Goal: Information Seeking & Learning: Learn about a topic

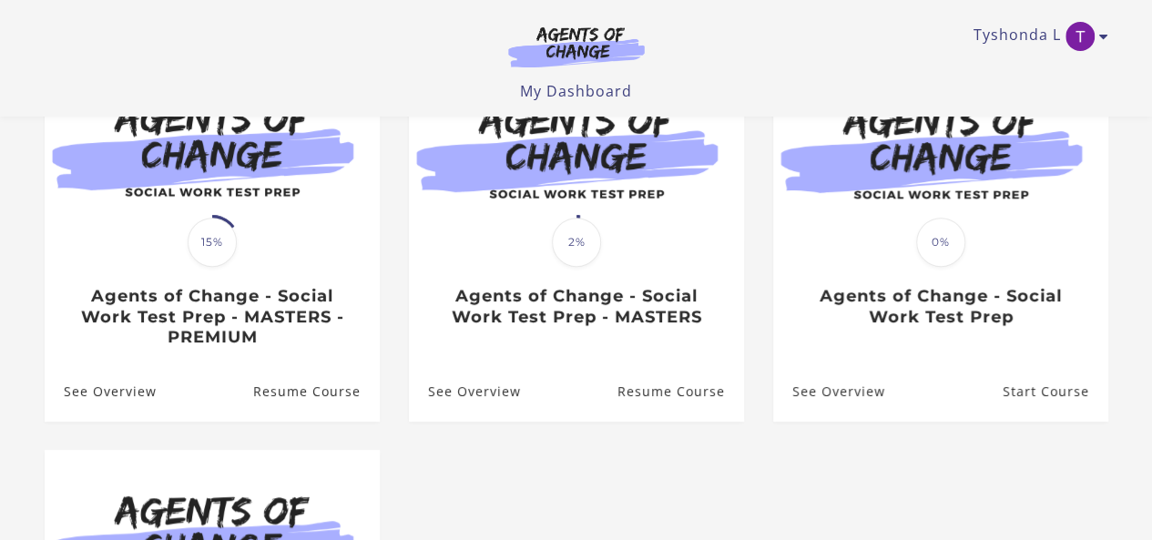
scroll to position [218, 0]
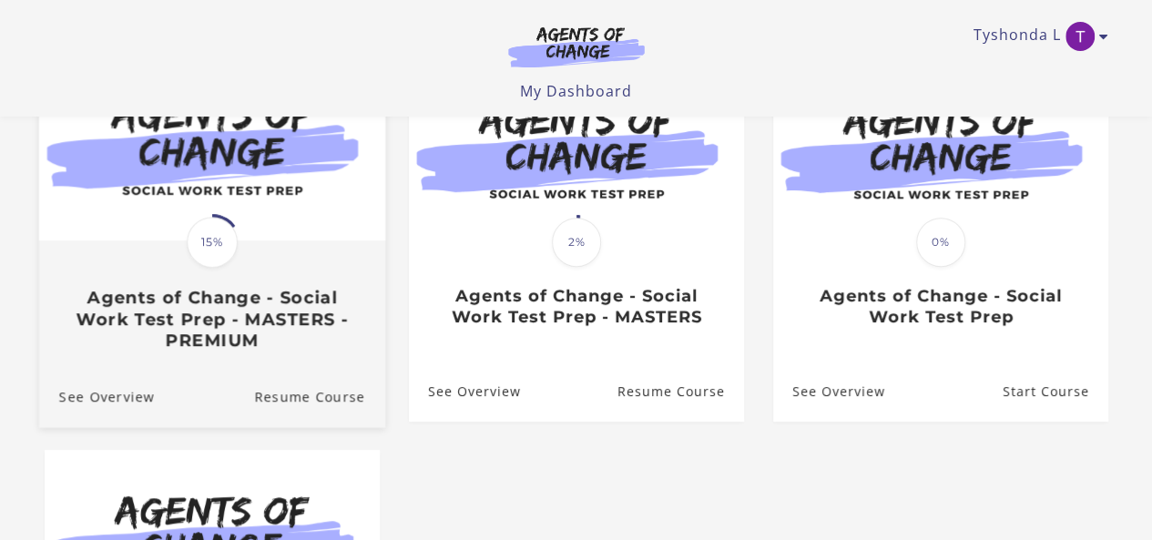
click at [238, 318] on h3 "Agents of Change - Social Work Test Prep - MASTERS - PREMIUM" at bounding box center [211, 319] width 306 height 64
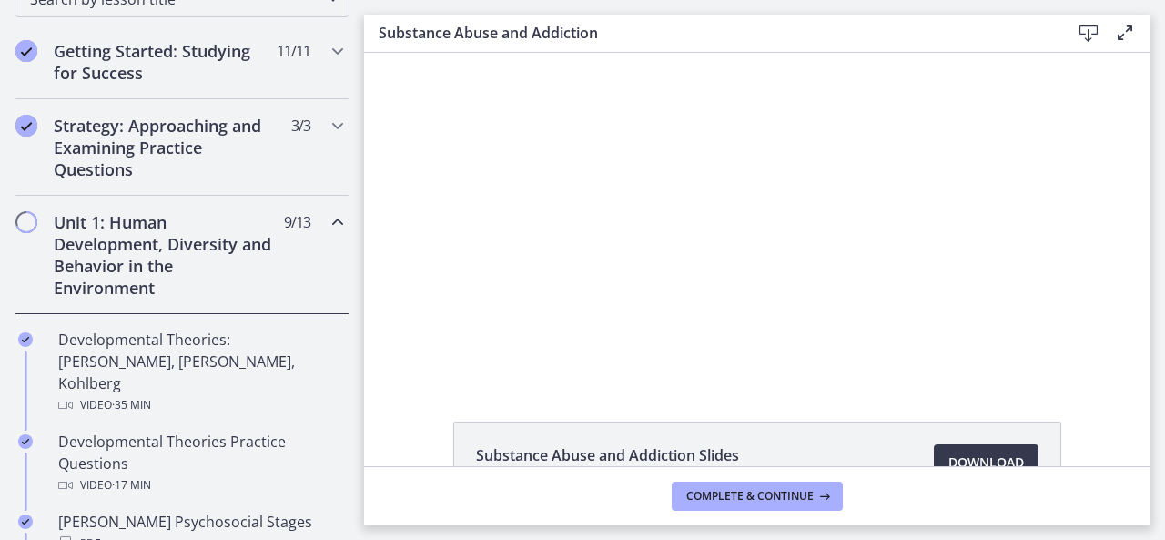
scroll to position [323, 0]
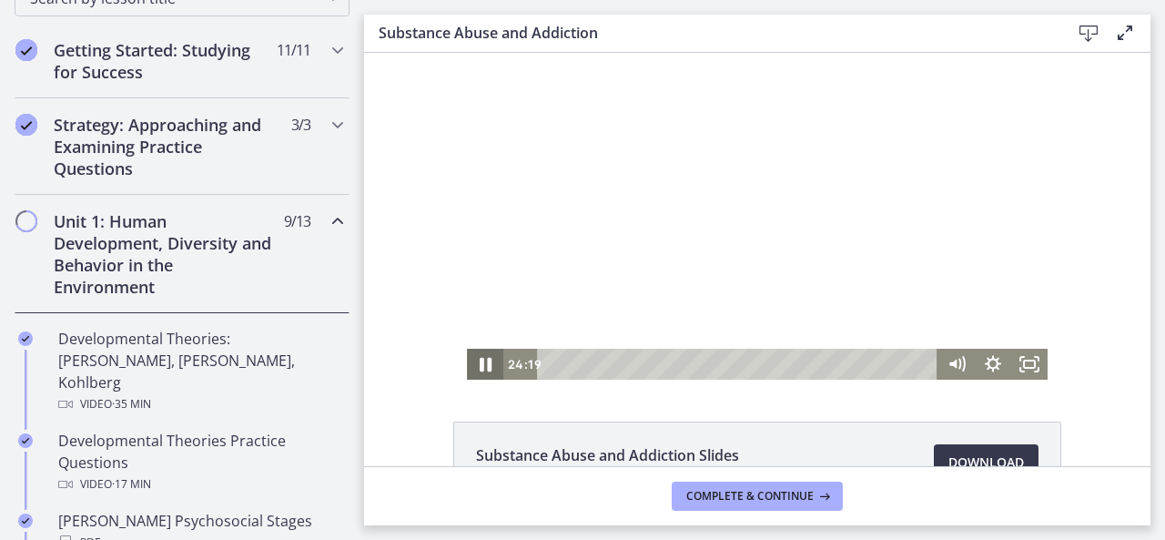
click at [486, 370] on icon "Pause" at bounding box center [485, 364] width 44 height 37
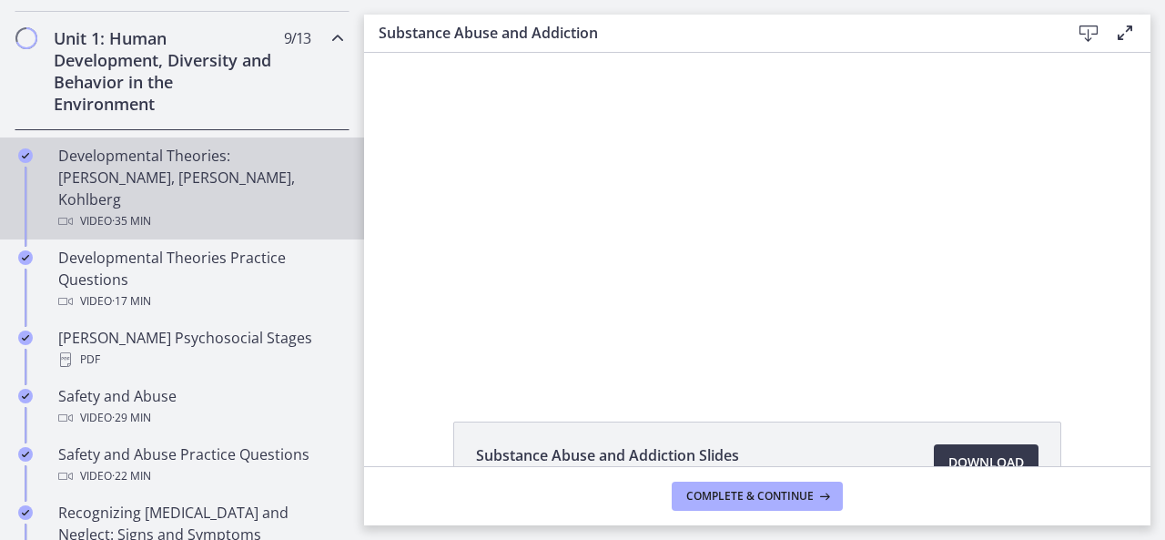
scroll to position [507, 0]
click at [259, 157] on div "Developmental Theories: [PERSON_NAME], [PERSON_NAME], Kohlberg Video · 35 min" at bounding box center [200, 187] width 284 height 87
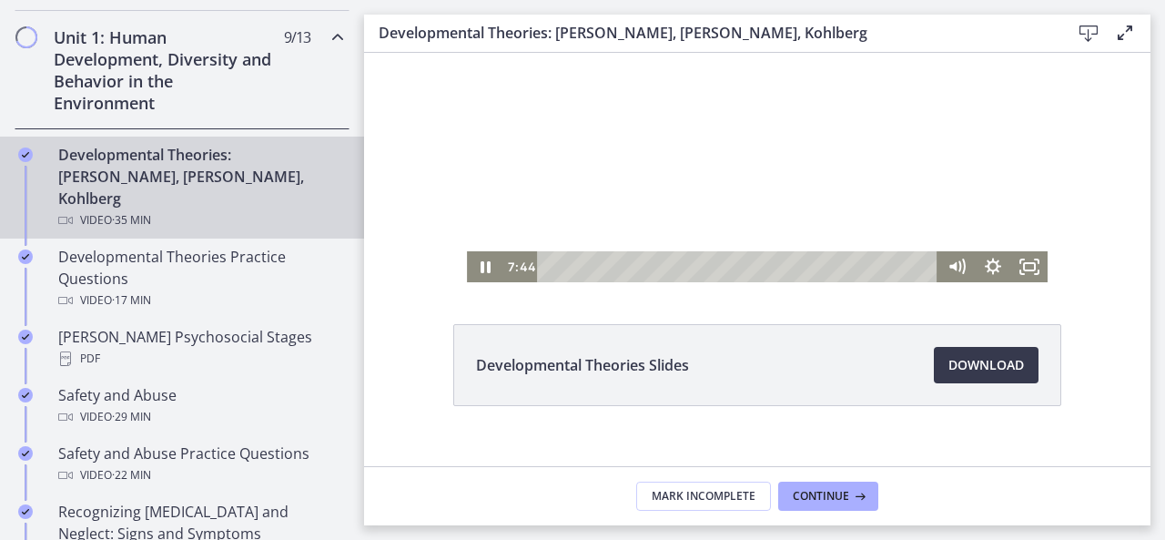
scroll to position [108, 0]
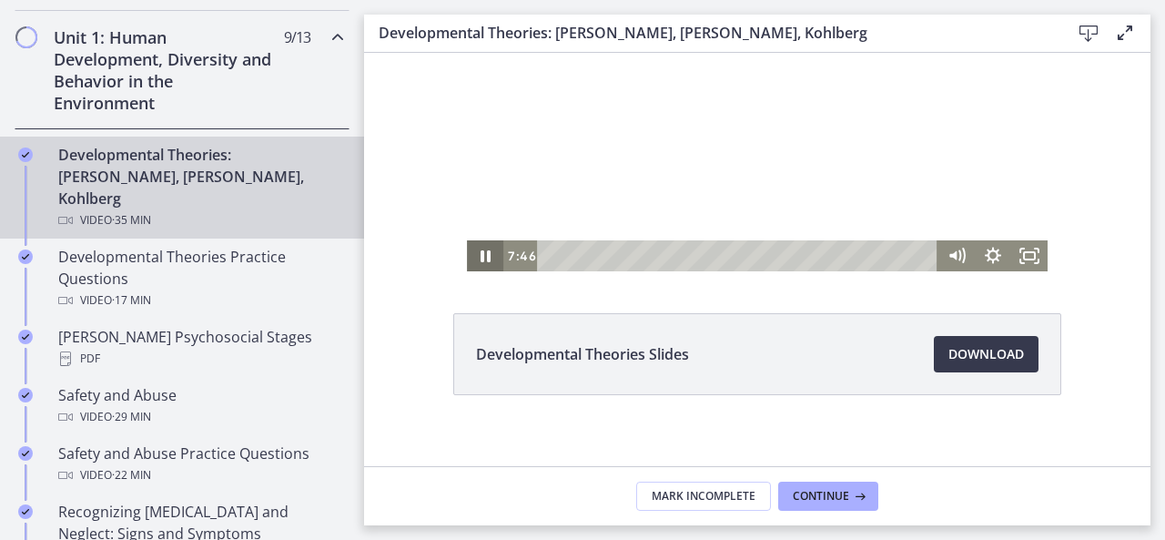
click at [481, 253] on icon "Pause" at bounding box center [486, 256] width 10 height 12
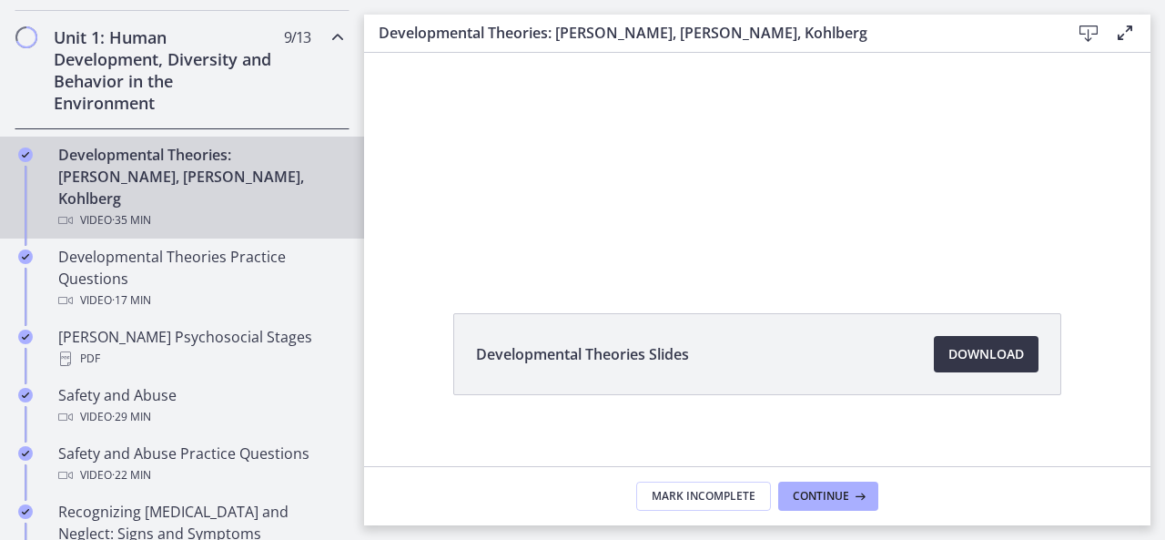
click at [979, 355] on span "Download Opens in a new window" at bounding box center [987, 354] width 76 height 22
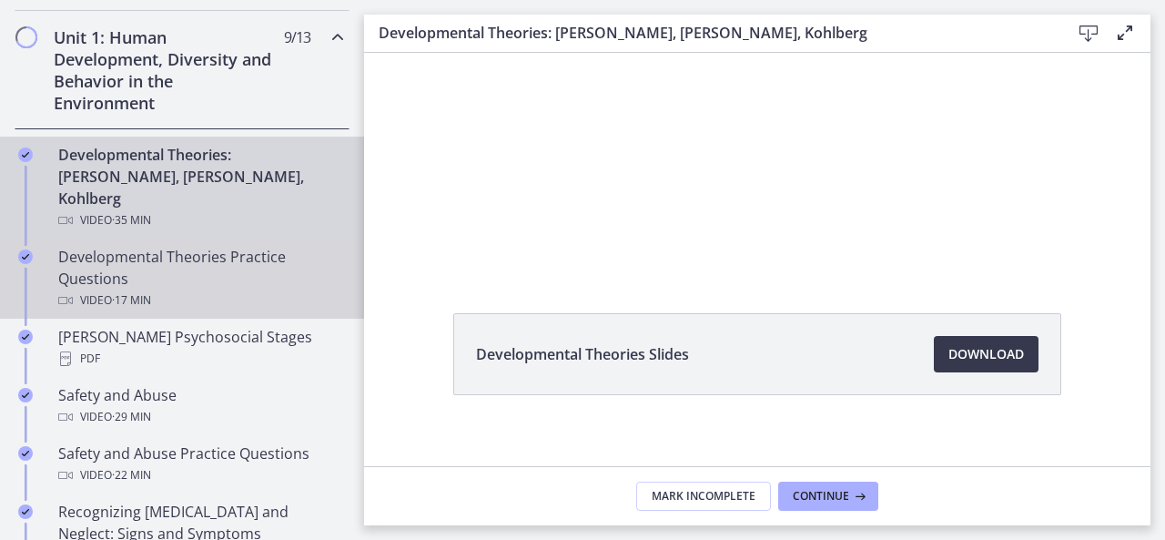
click at [208, 260] on div "Developmental Theories Practice Questions Video · 17 min" at bounding box center [200, 279] width 284 height 66
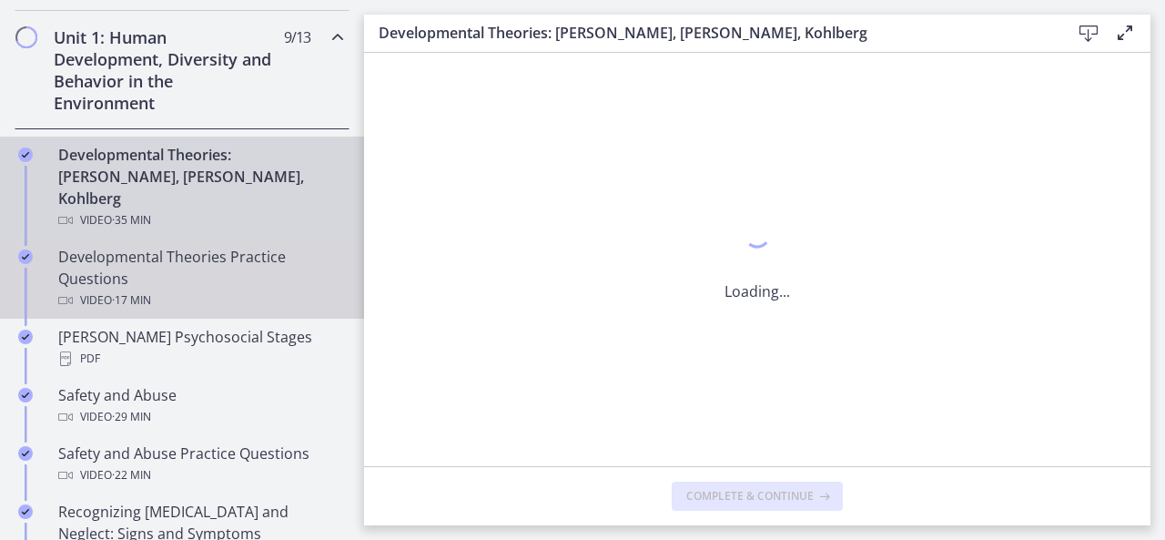
scroll to position [0, 0]
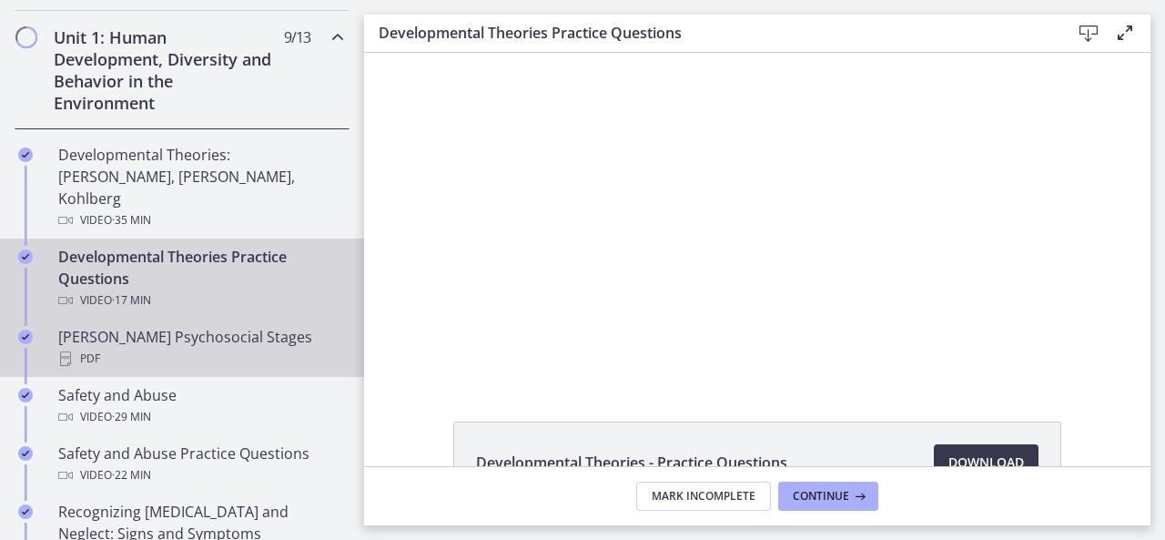
click at [205, 326] on div "[PERSON_NAME] Psychosocial Stages PDF" at bounding box center [200, 348] width 284 height 44
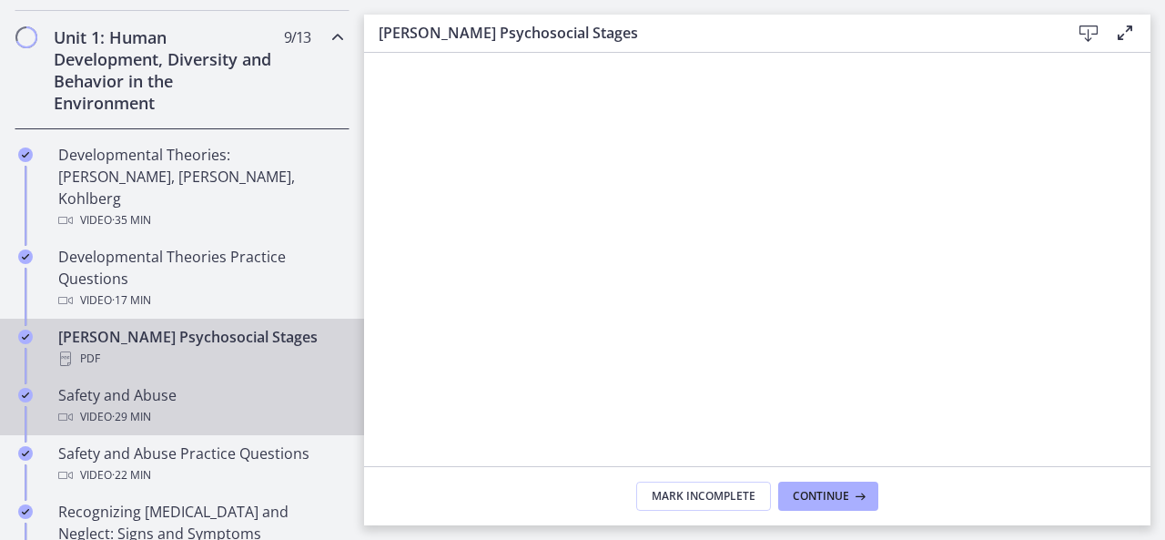
click at [171, 406] on div "Video · 29 min" at bounding box center [200, 417] width 284 height 22
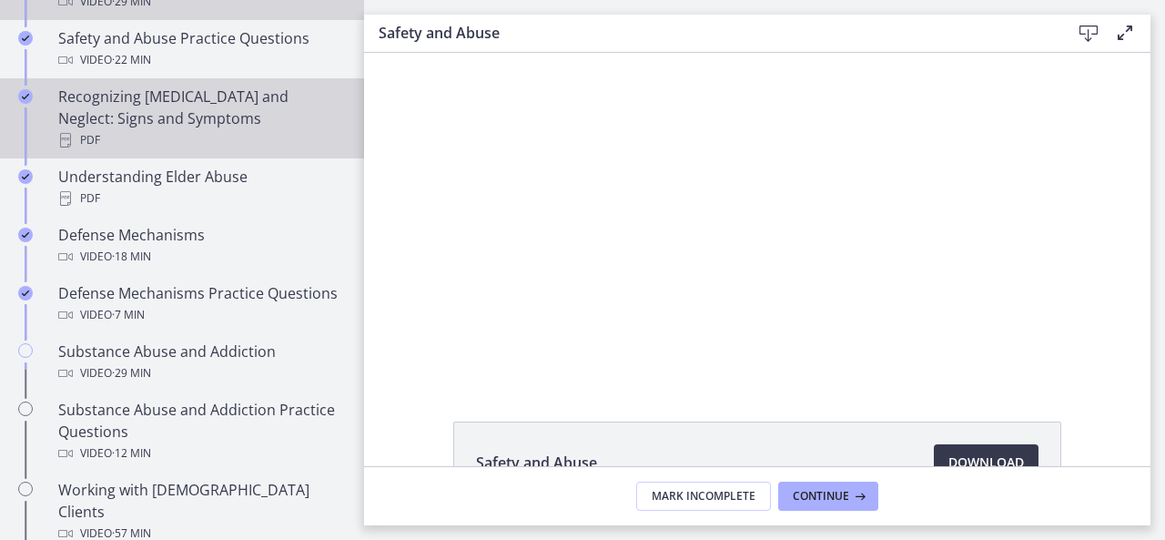
scroll to position [922, 0]
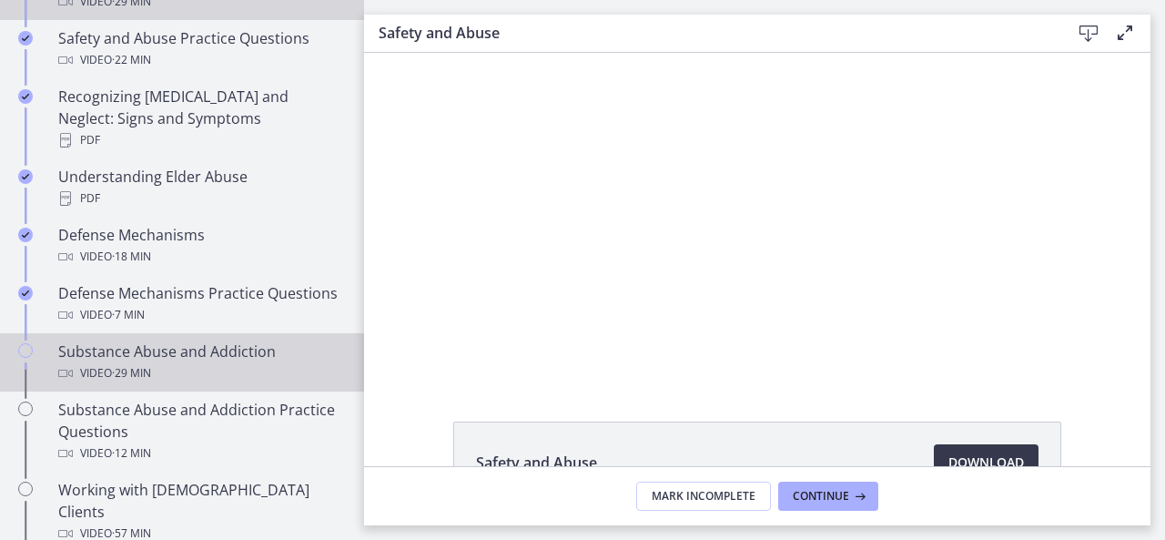
click at [180, 376] on div "Video · 29 min" at bounding box center [200, 373] width 284 height 22
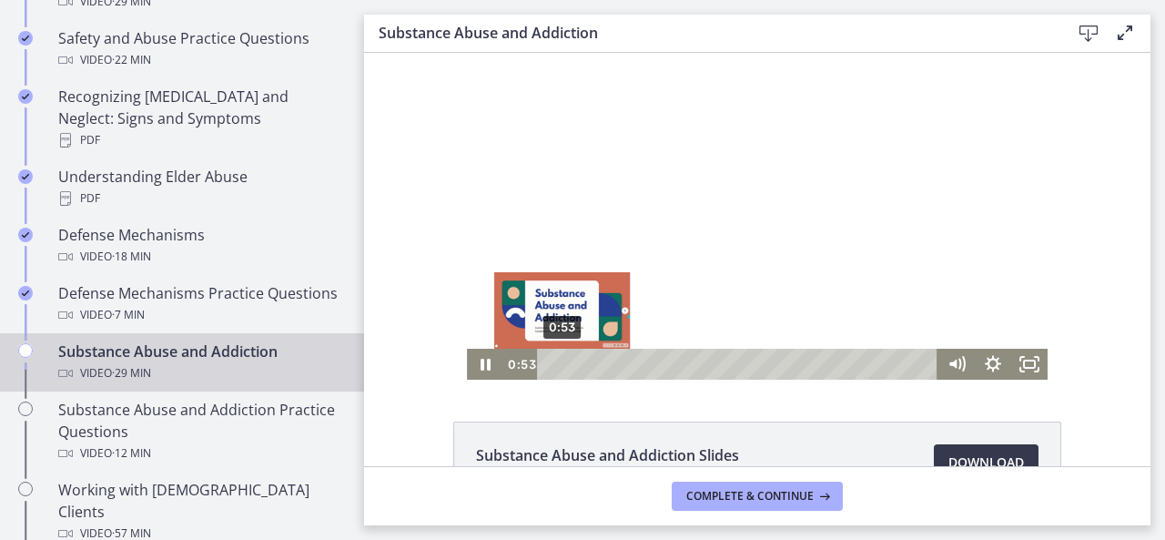
click at [555, 368] on div "0:53" at bounding box center [741, 364] width 380 height 31
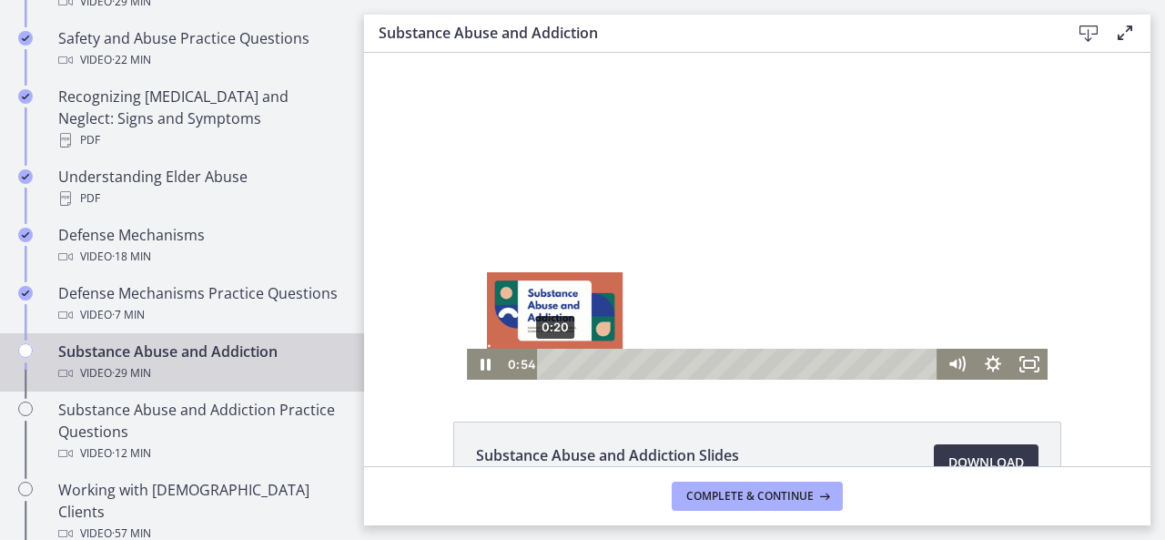
click at [551, 366] on div "0:20" at bounding box center [741, 364] width 380 height 31
click at [551, 371] on div "0:00" at bounding box center [741, 364] width 380 height 31
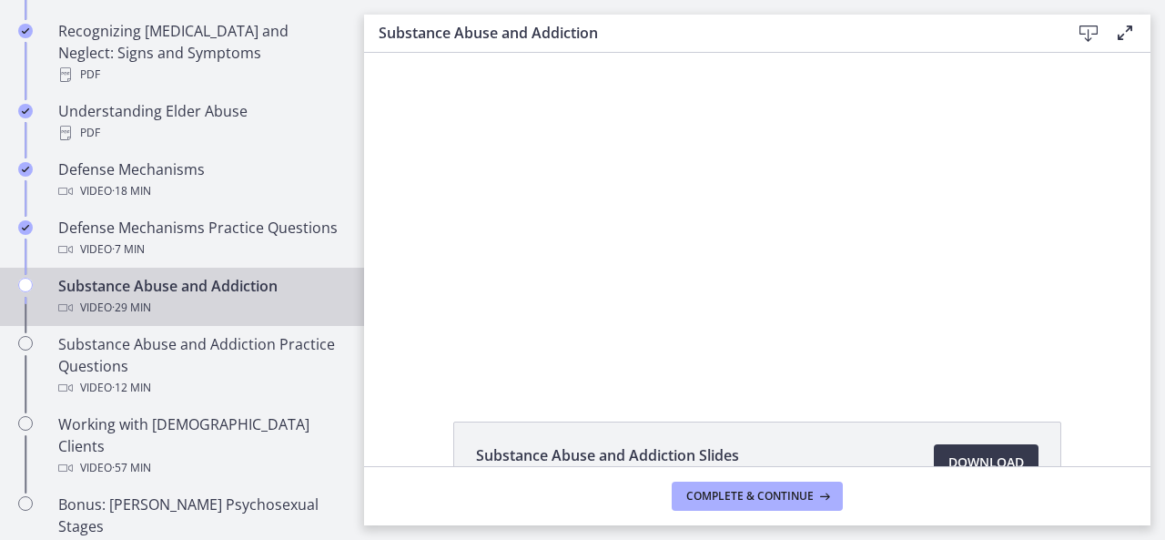
scroll to position [966, 0]
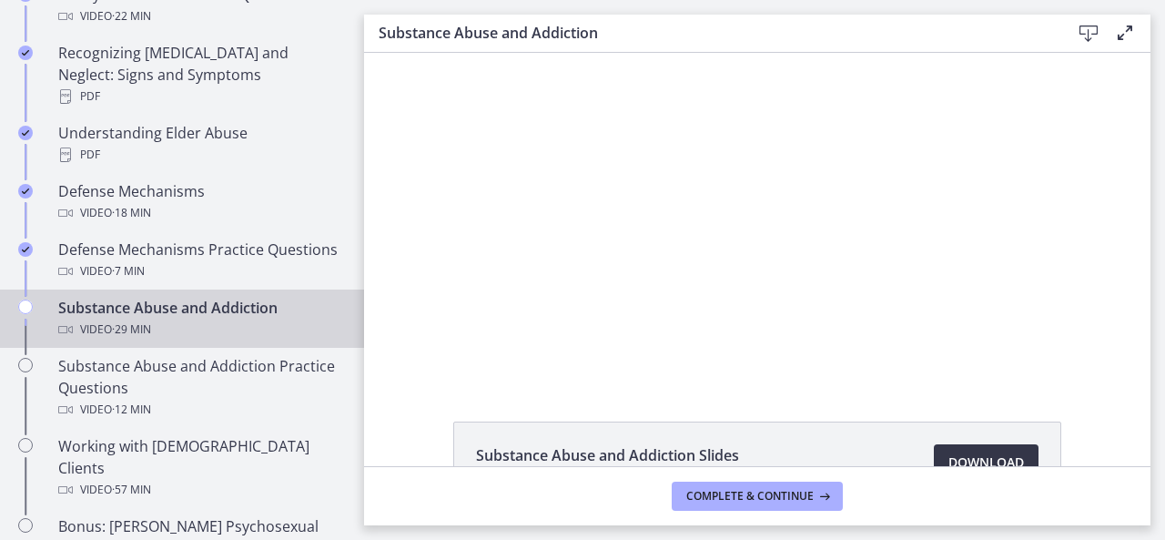
click at [966, 449] on link "Download Opens in a new window" at bounding box center [986, 462] width 105 height 36
click at [1082, 30] on icon at bounding box center [1089, 34] width 22 height 22
click at [1118, 41] on icon at bounding box center [1125, 33] width 22 height 22
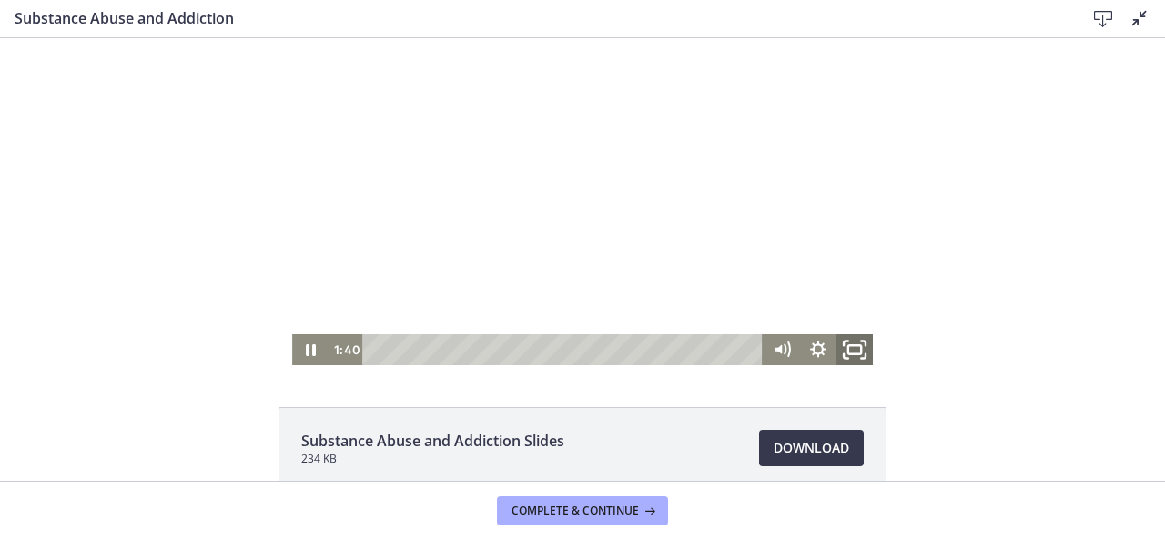
click at [848, 354] on rect "Fullscreen" at bounding box center [854, 349] width 13 height 9
click at [854, 352] on rect "Fullscreen" at bounding box center [854, 349] width 13 height 9
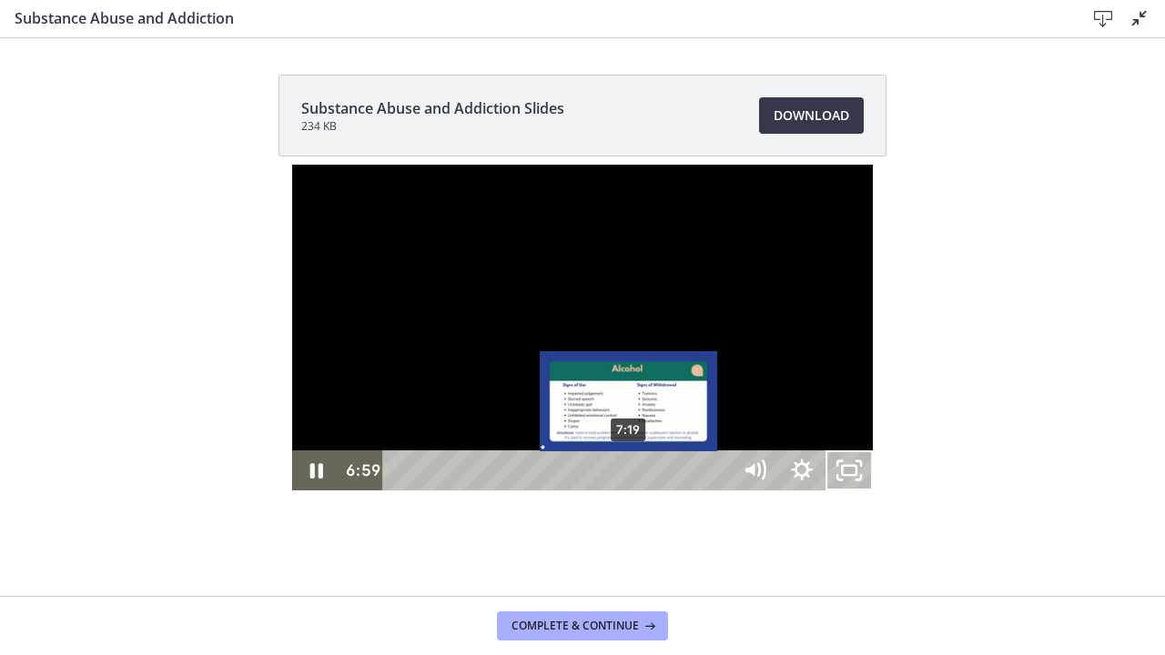
click at [400, 491] on div "7:19" at bounding box center [560, 471] width 320 height 40
click at [622, 478] on div "Playbar" at bounding box center [629, 471] width 14 height 14
click at [400, 491] on div "7:28" at bounding box center [560, 471] width 320 height 40
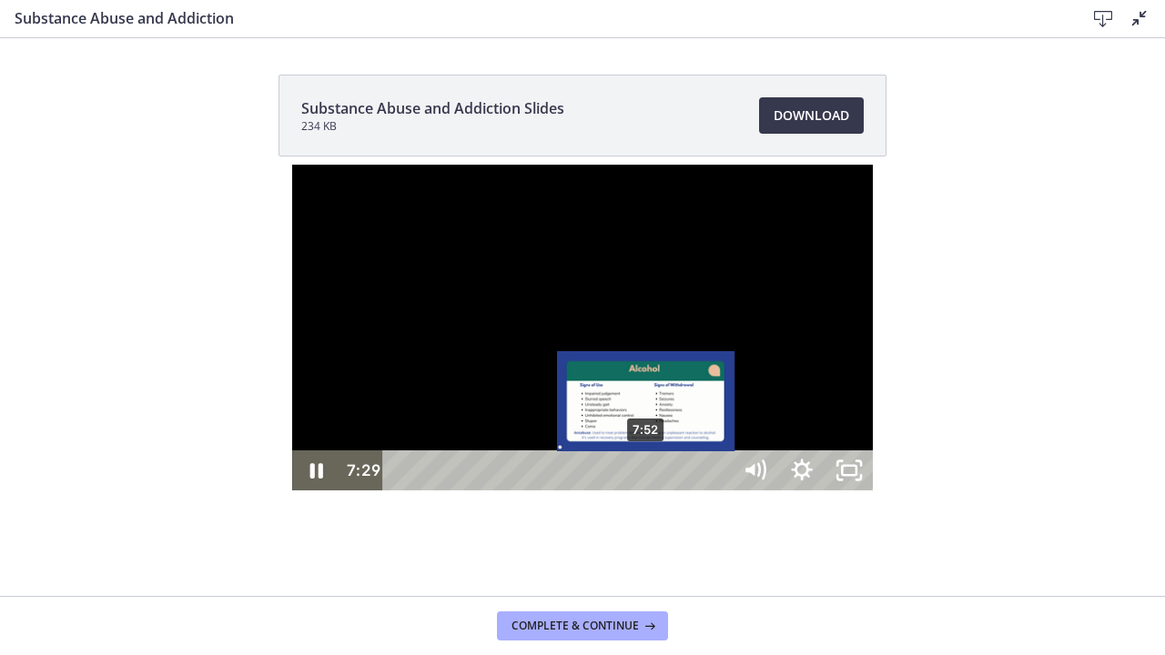
click at [400, 491] on div "7:52" at bounding box center [560, 471] width 320 height 40
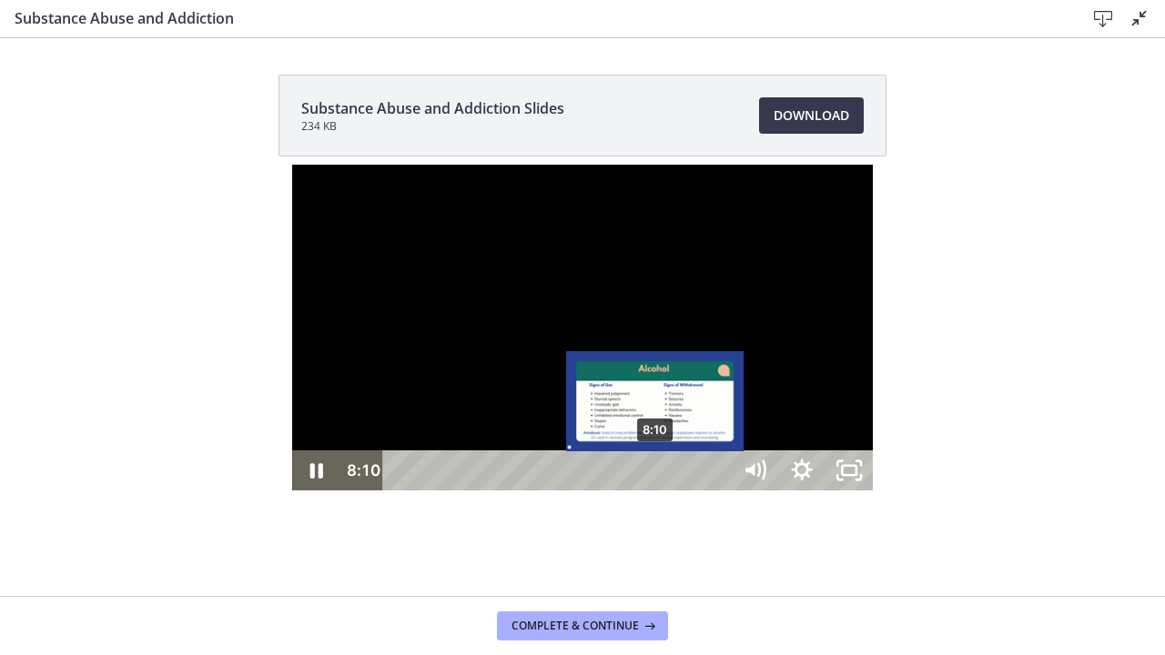
click at [400, 491] on div "8:10" at bounding box center [560, 471] width 320 height 40
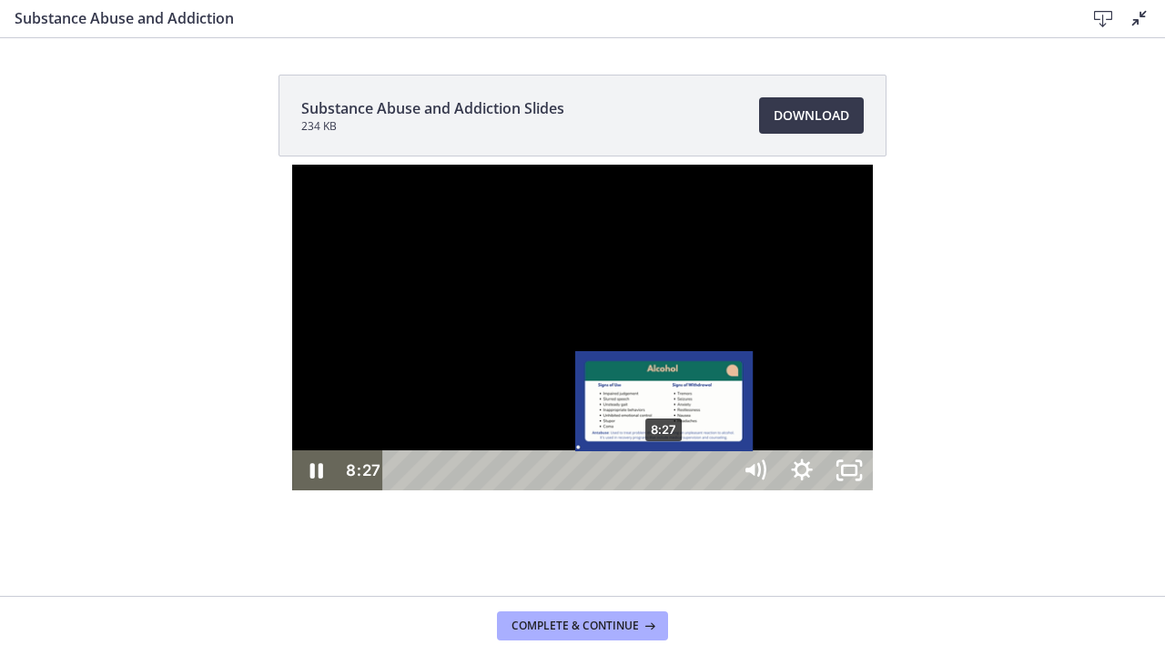
click at [400, 491] on div "8:27" at bounding box center [560, 471] width 320 height 40
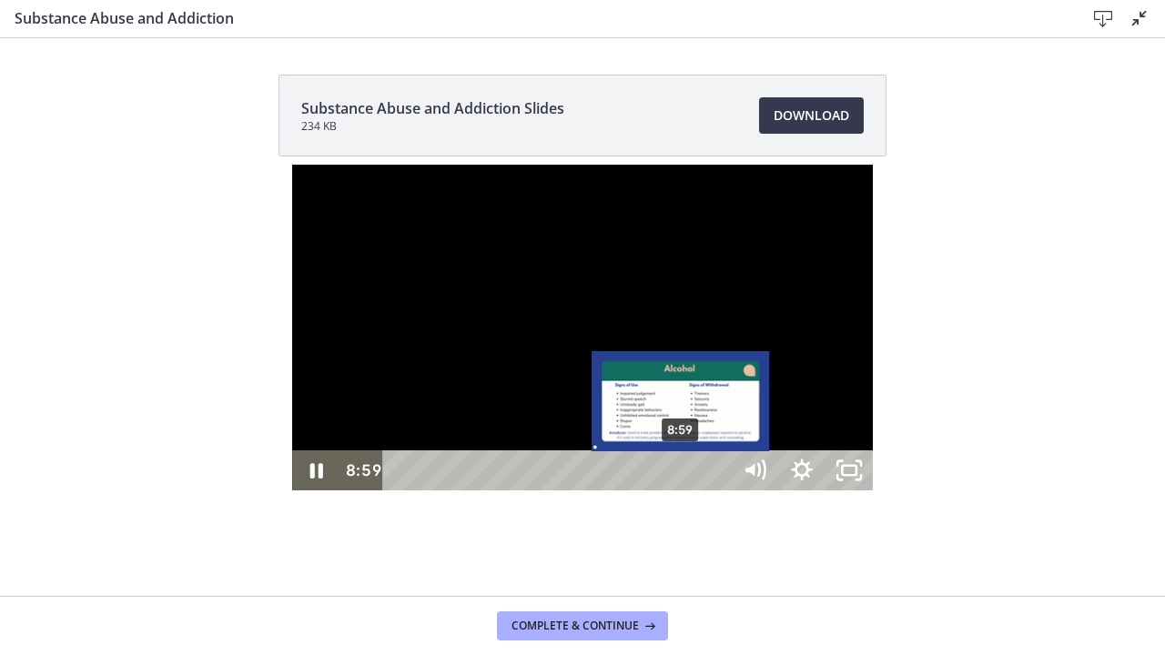
click at [400, 491] on div "8:59" at bounding box center [560, 471] width 320 height 40
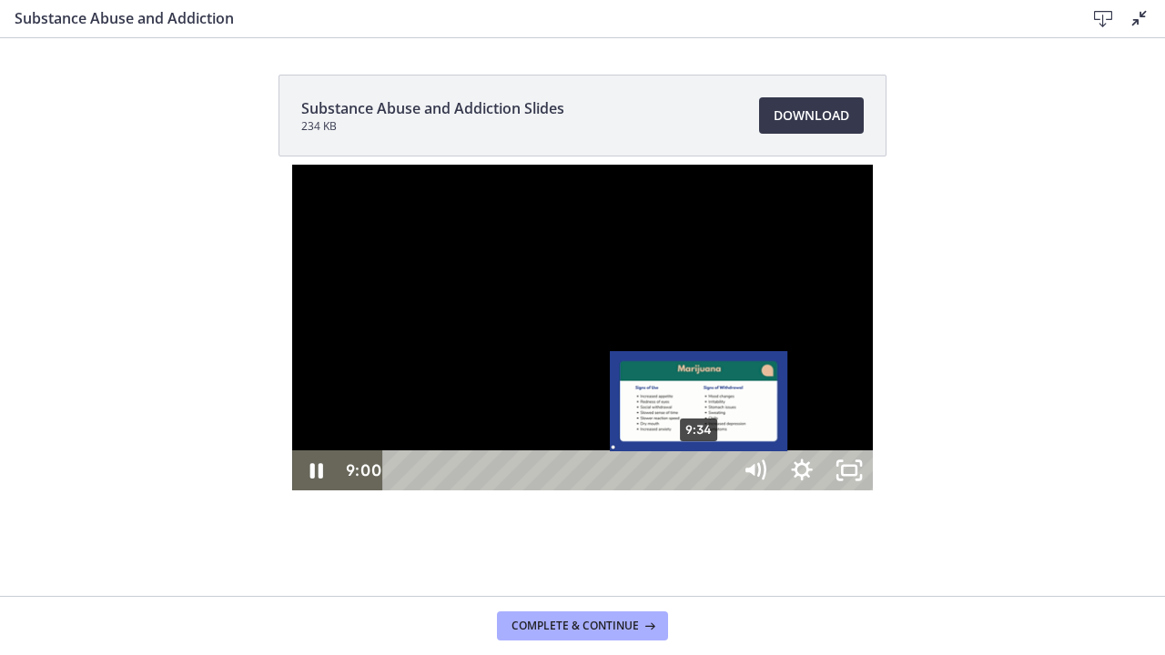
click at [410, 491] on div "9:34" at bounding box center [560, 471] width 320 height 40
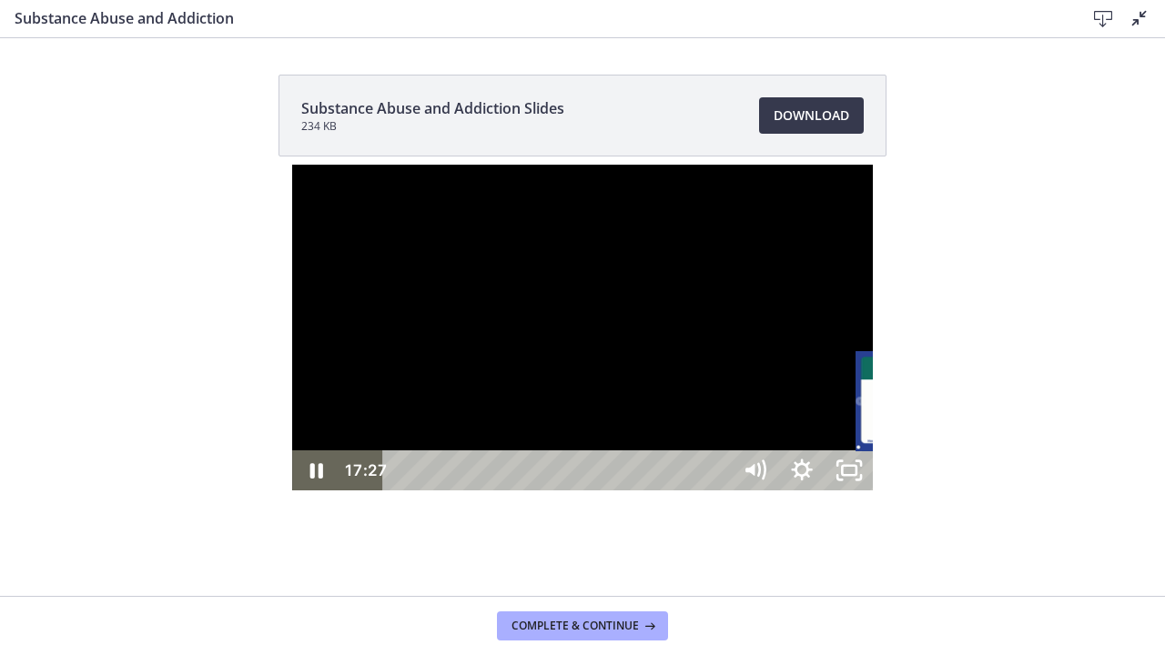
click at [656, 491] on div "17:27" at bounding box center [560, 471] width 320 height 40
click at [309, 481] on icon "Pause" at bounding box center [316, 471] width 15 height 18
click at [294, 491] on icon "Play Video" at bounding box center [317, 471] width 47 height 40
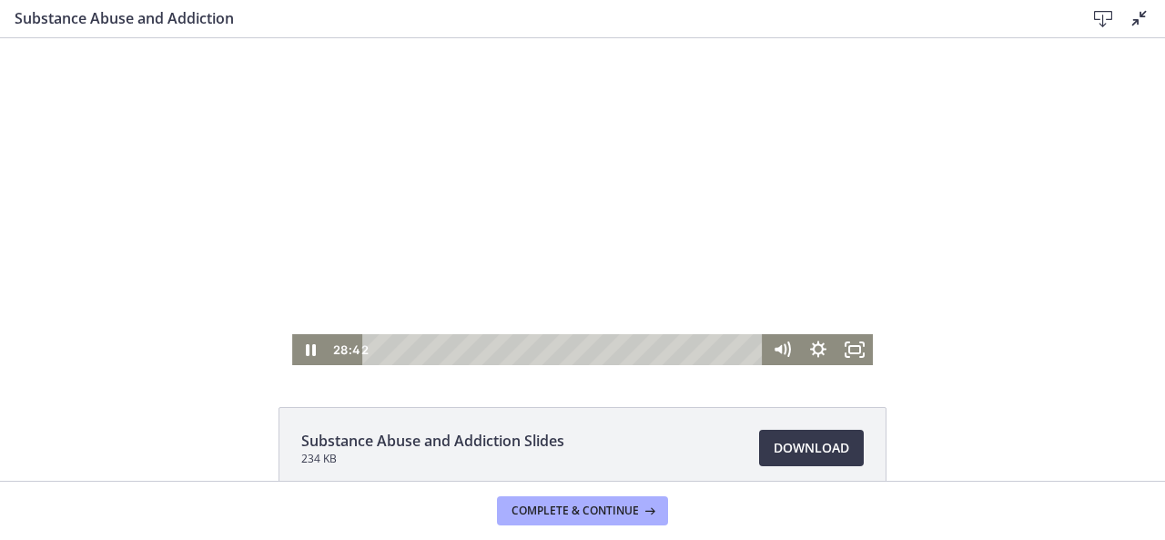
click at [1143, 25] on icon at bounding box center [1140, 18] width 22 height 22
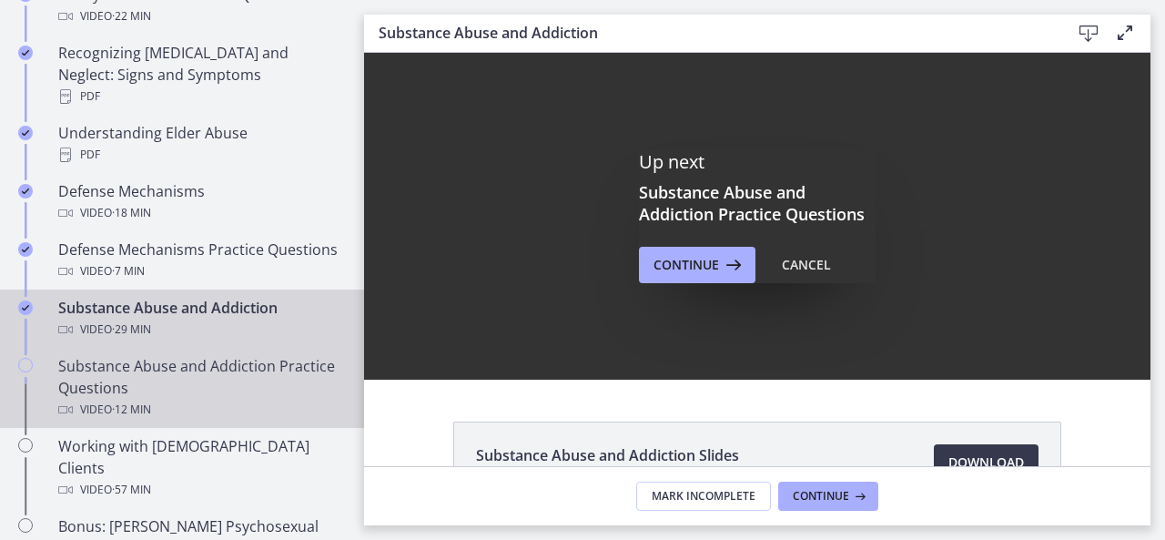
scroll to position [0, 0]
click at [168, 392] on div "Substance Abuse and Addiction Practice Questions Video · 12 min" at bounding box center [200, 388] width 284 height 66
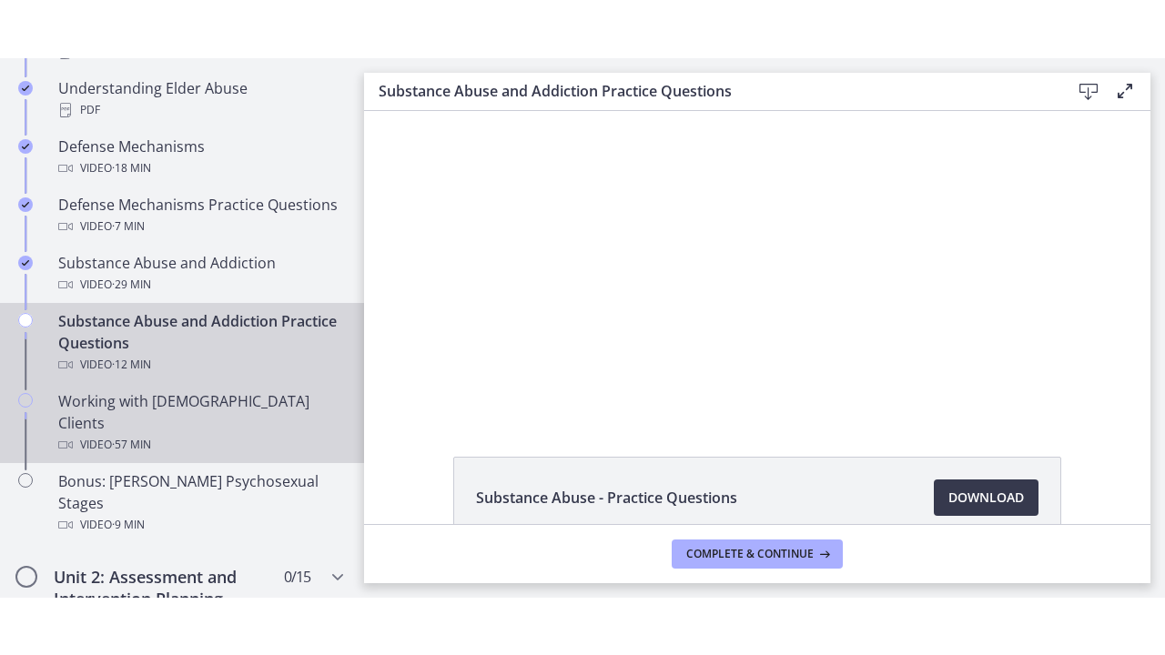
scroll to position [1065, 0]
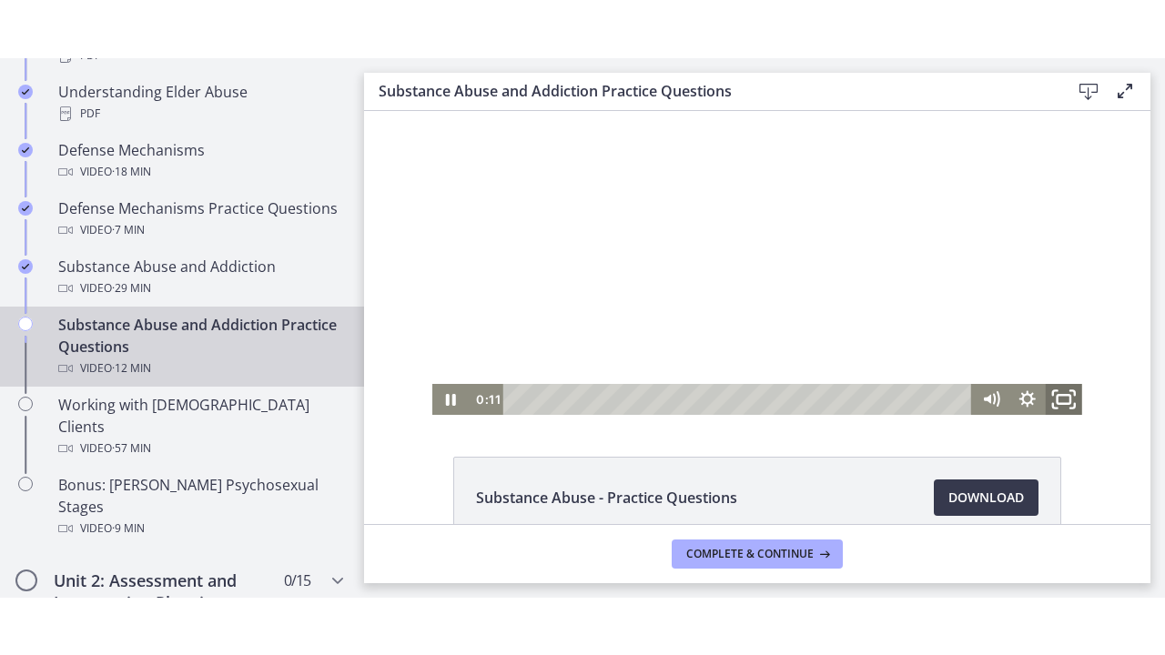
click at [1061, 398] on icon "Fullscreen" at bounding box center [1064, 399] width 44 height 37
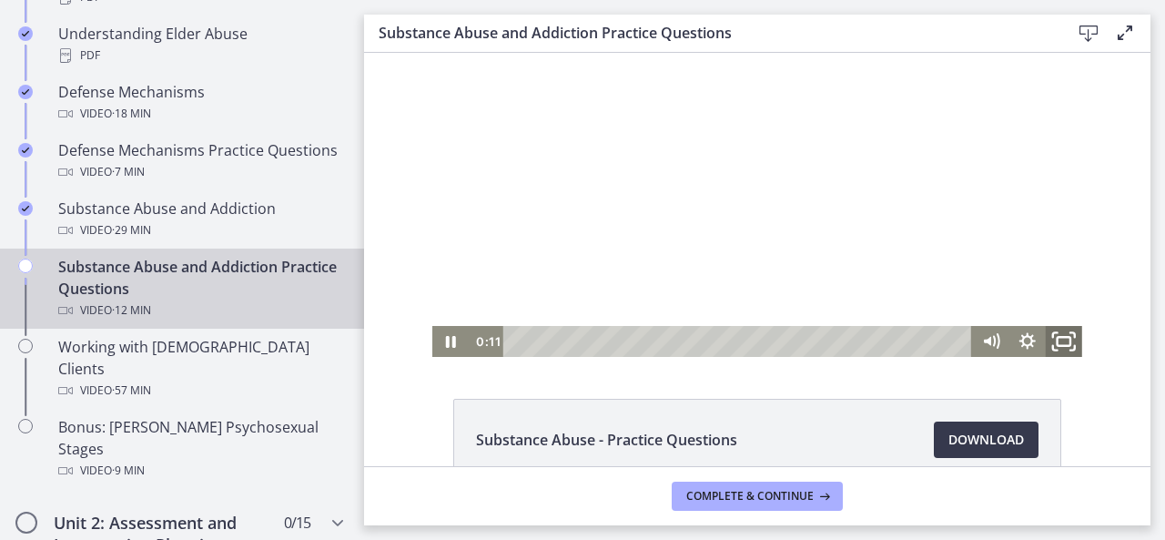
scroll to position [0, 0]
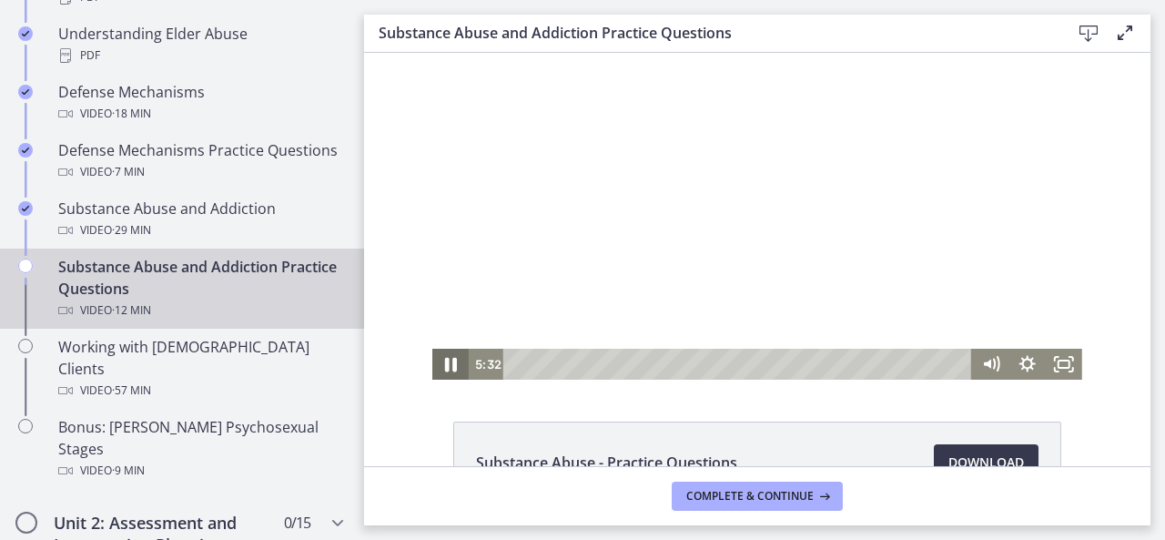
click at [446, 367] on icon "Pause" at bounding box center [451, 365] width 12 height 15
click at [446, 368] on icon "Play Video" at bounding box center [452, 364] width 36 height 31
click at [446, 368] on icon "Pause" at bounding box center [451, 365] width 12 height 15
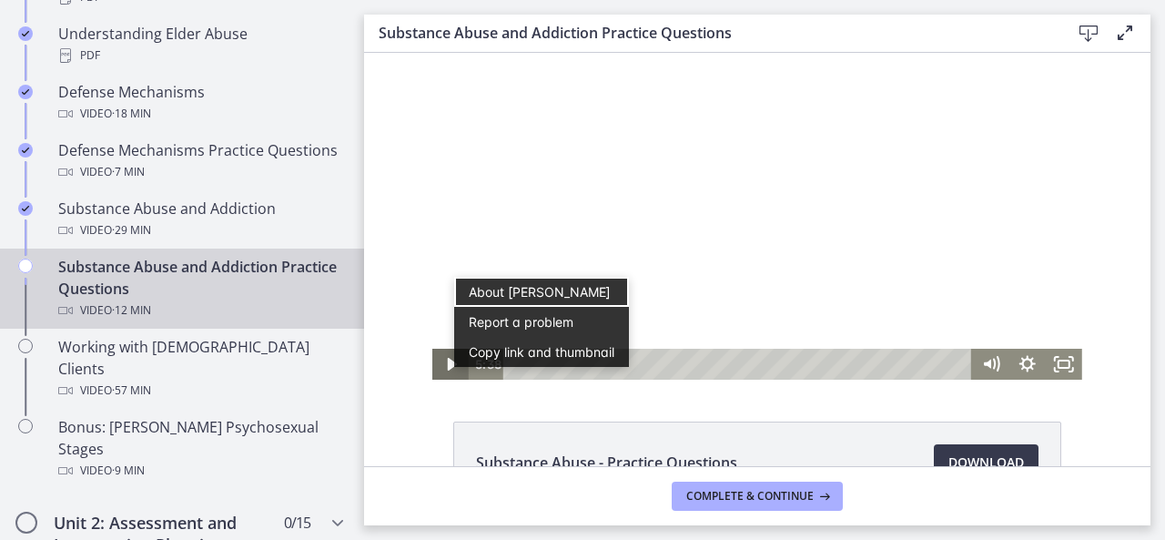
click at [439, 361] on icon "Play Video" at bounding box center [452, 364] width 36 height 31
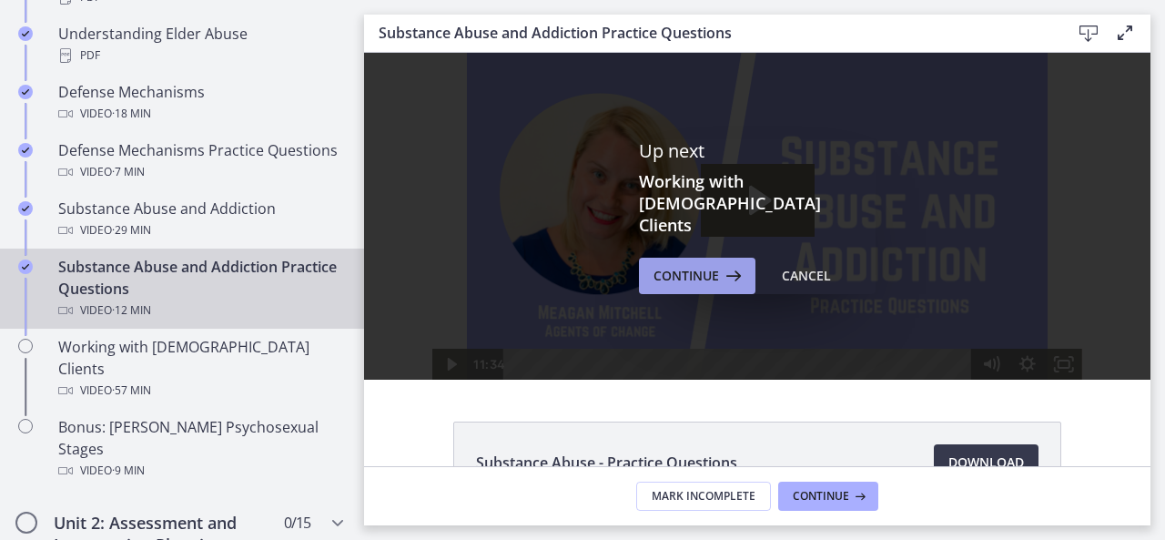
click at [692, 265] on span "Continue" at bounding box center [687, 276] width 66 height 22
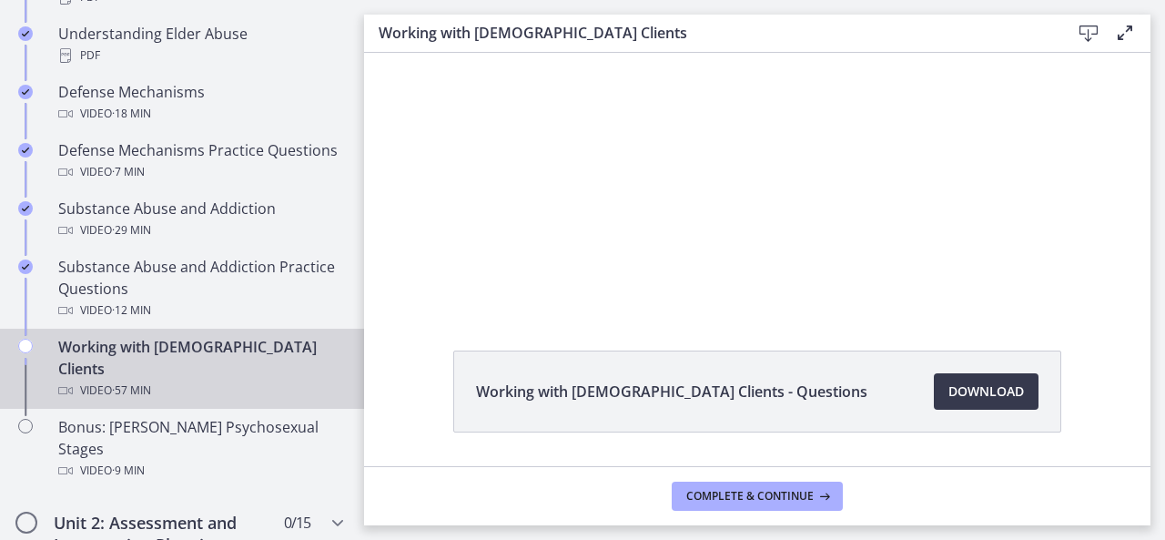
scroll to position [72, 0]
click at [949, 383] on span "Download Opens in a new window" at bounding box center [987, 391] width 76 height 22
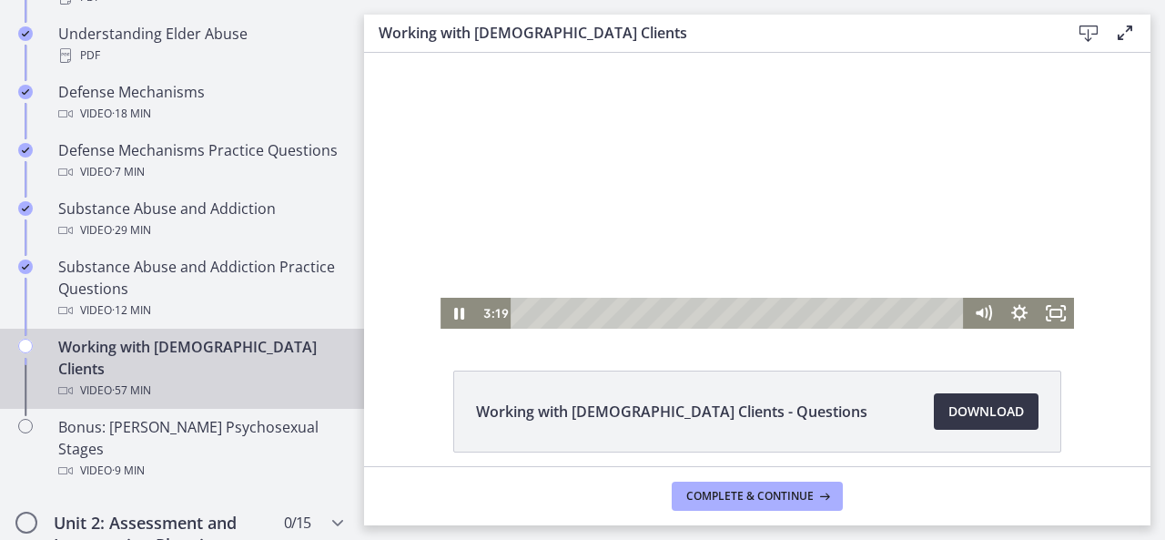
scroll to position [49, 0]
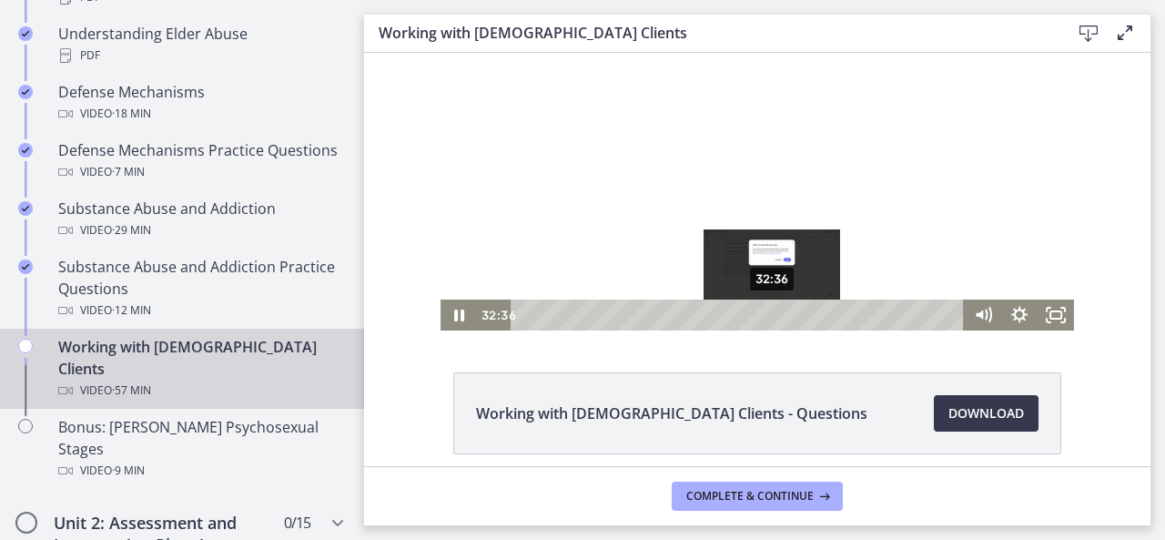
click at [766, 312] on div "32:36" at bounding box center [739, 314] width 431 height 31
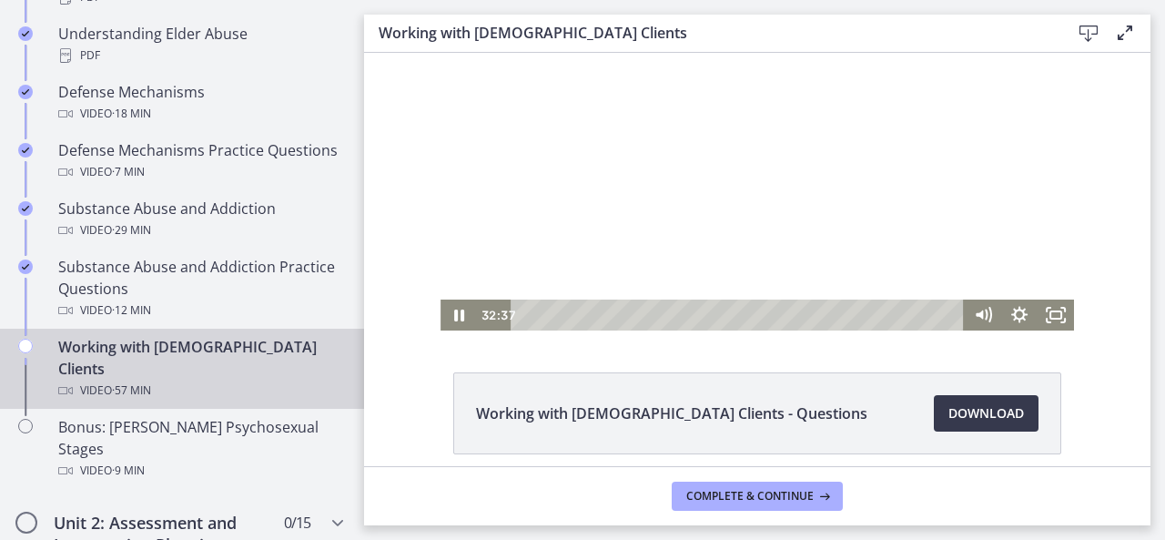
scroll to position [0, 0]
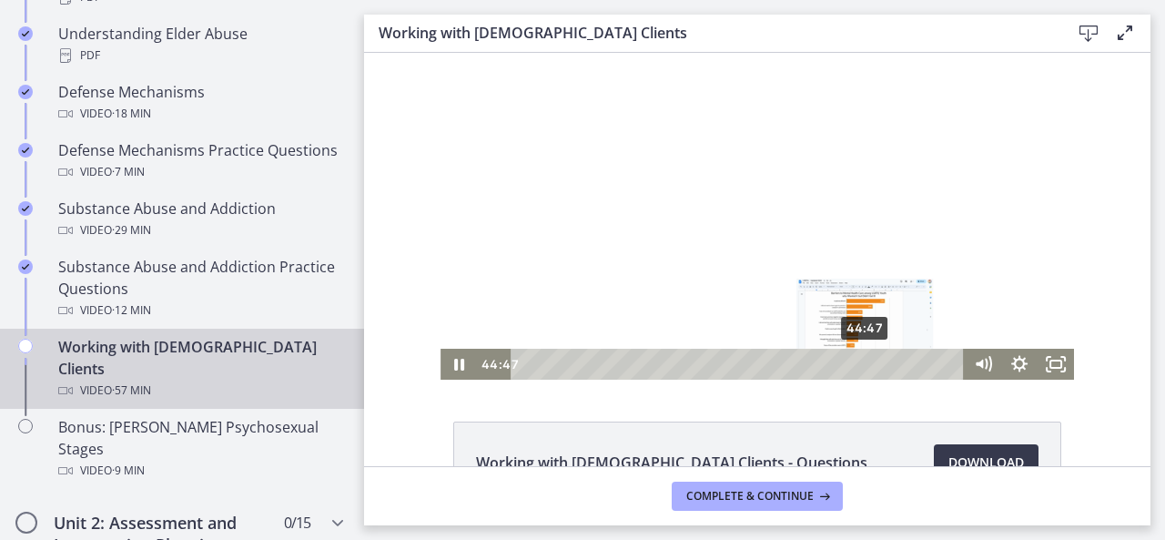
click at [859, 365] on div "44:47" at bounding box center [739, 364] width 431 height 31
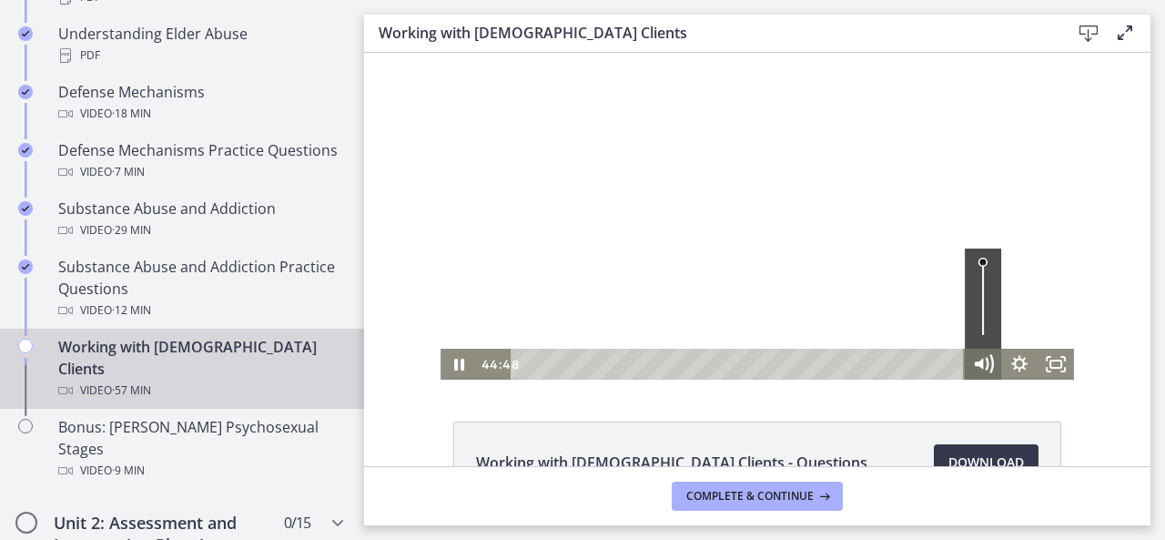
click at [987, 360] on icon "Mute" at bounding box center [987, 363] width 1 height 11
click at [983, 352] on icon "Unmute" at bounding box center [983, 364] width 44 height 37
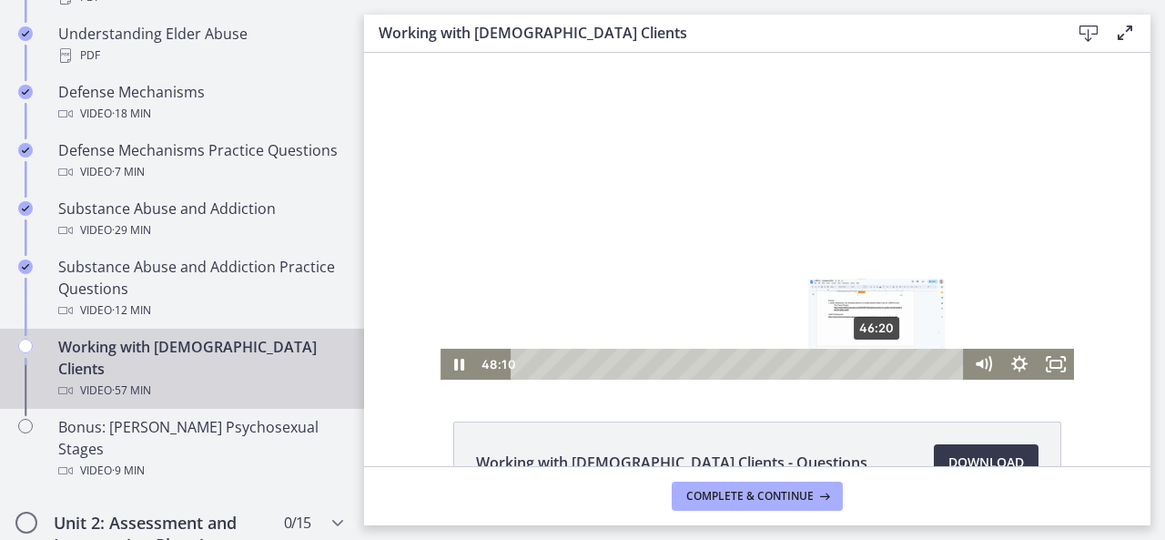
click at [870, 364] on div "46:20" at bounding box center [739, 364] width 431 height 31
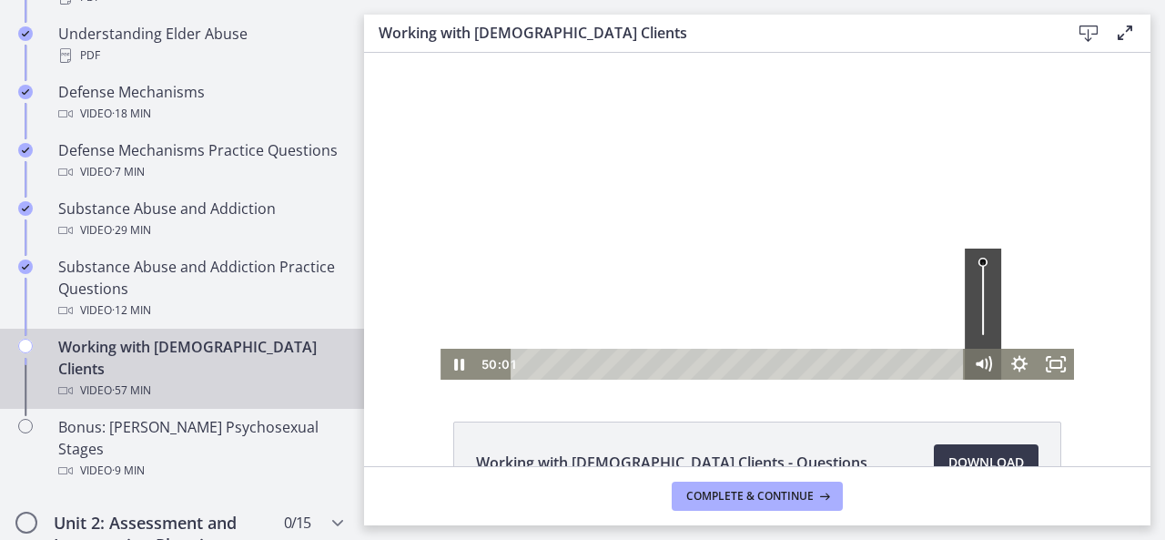
click at [990, 360] on icon "Mute" at bounding box center [983, 364] width 36 height 31
click at [969, 356] on icon "Unmute" at bounding box center [983, 364] width 36 height 31
click at [461, 360] on icon "Pause" at bounding box center [459, 364] width 44 height 37
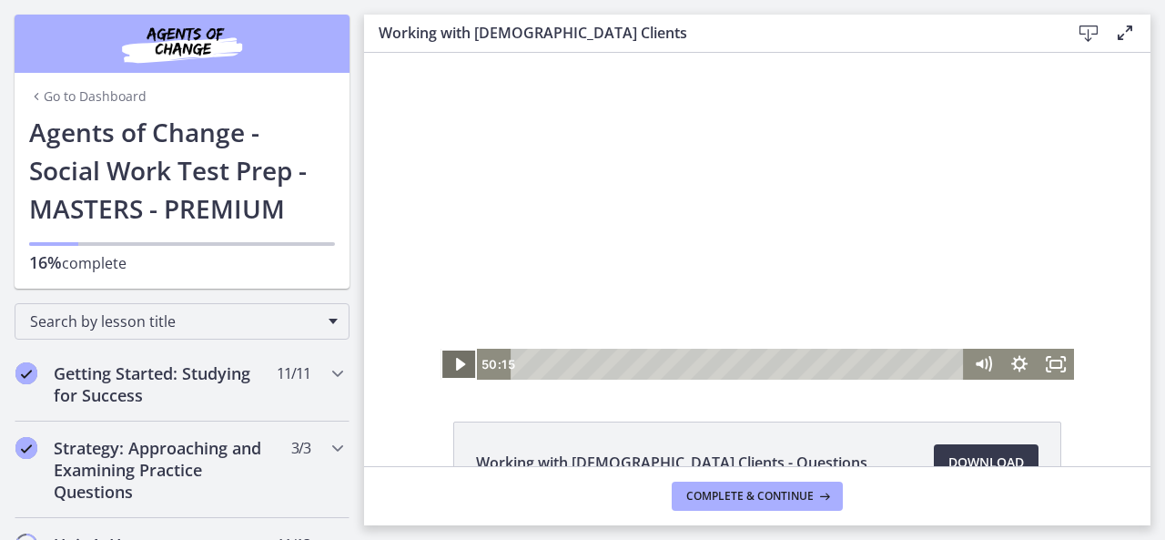
click at [442, 368] on icon "Play Video" at bounding box center [460, 364] width 36 height 31
click at [441, 368] on icon "Pause" at bounding box center [459, 364] width 44 height 37
click at [990, 361] on icon "Mute" at bounding box center [983, 364] width 36 height 31
click at [983, 347] on div at bounding box center [758, 216] width 634 height 327
click at [975, 336] on div "Volume" at bounding box center [982, 334] width 23 height 23
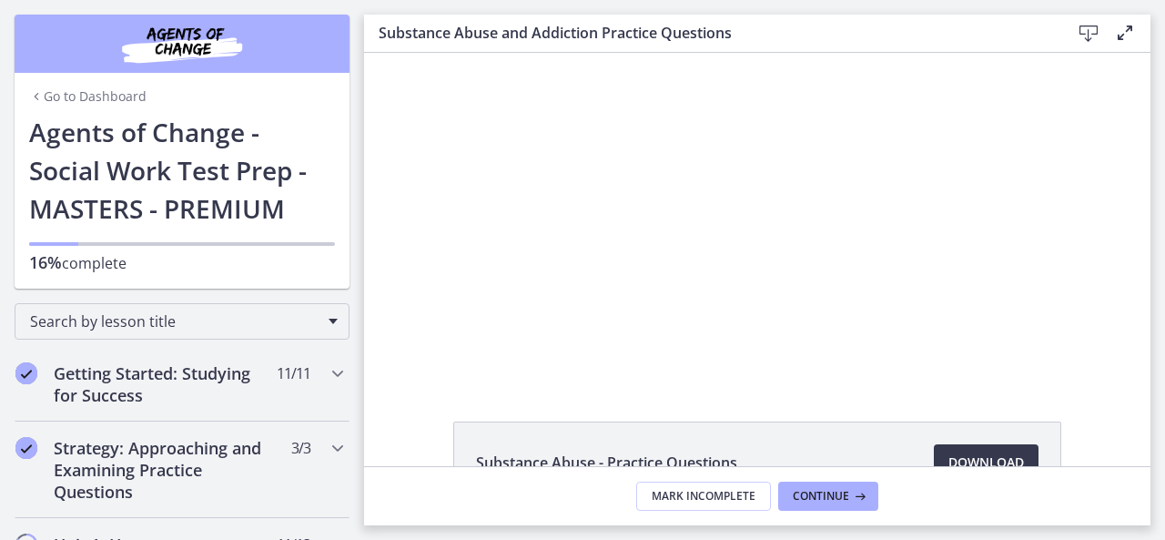
click at [146, 37] on img "Chapters" at bounding box center [182, 44] width 218 height 44
click at [107, 89] on link "Go to Dashboard" at bounding box center [87, 96] width 117 height 18
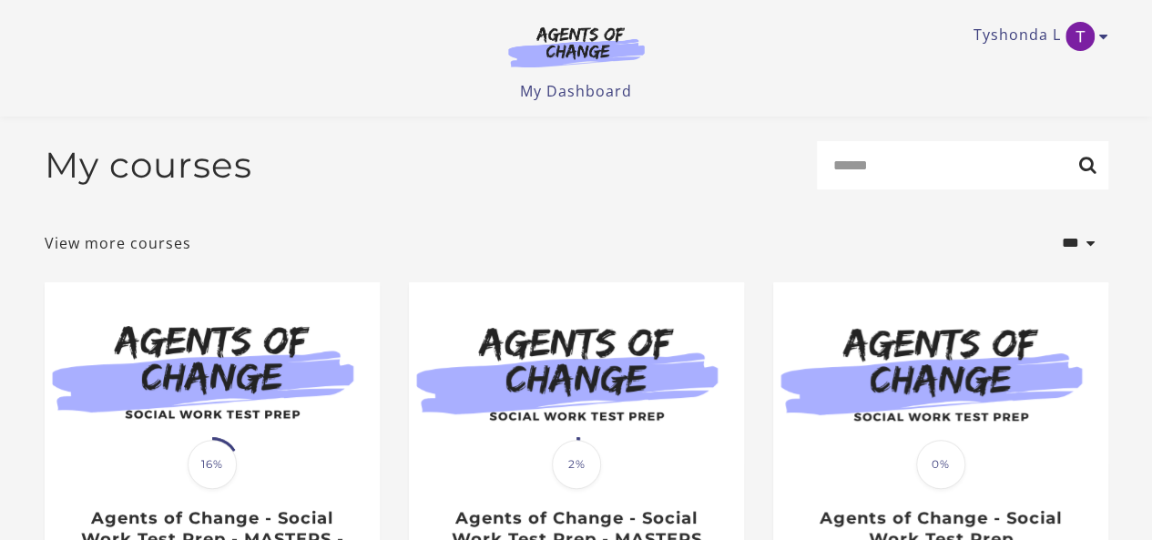
scroll to position [288, 0]
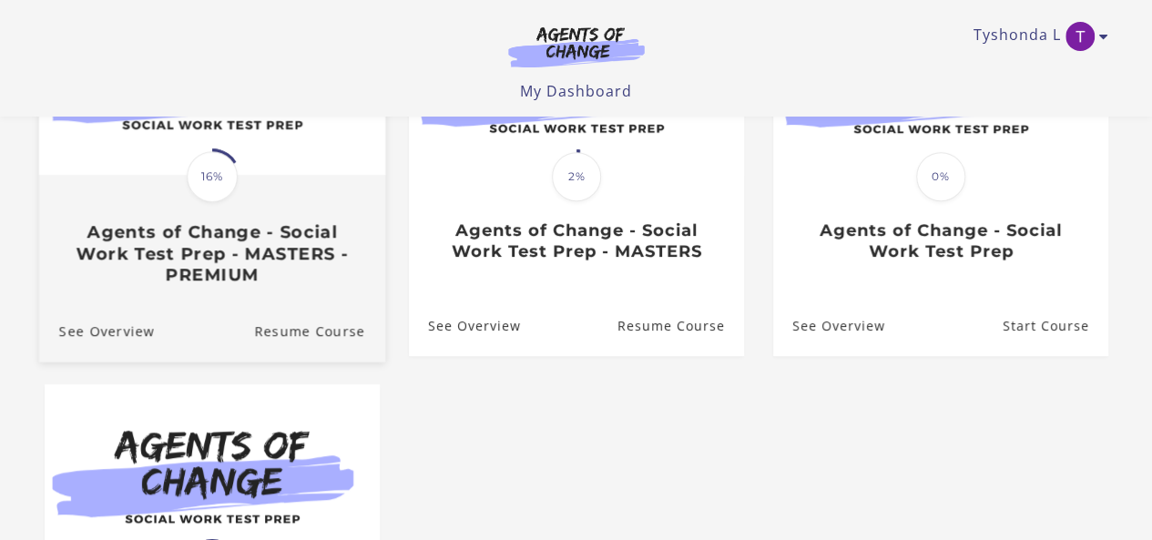
click at [218, 299] on link "Translation missing: en.liquid.partials.dashboard_course_card.progress_descript…" at bounding box center [211, 143] width 346 height 311
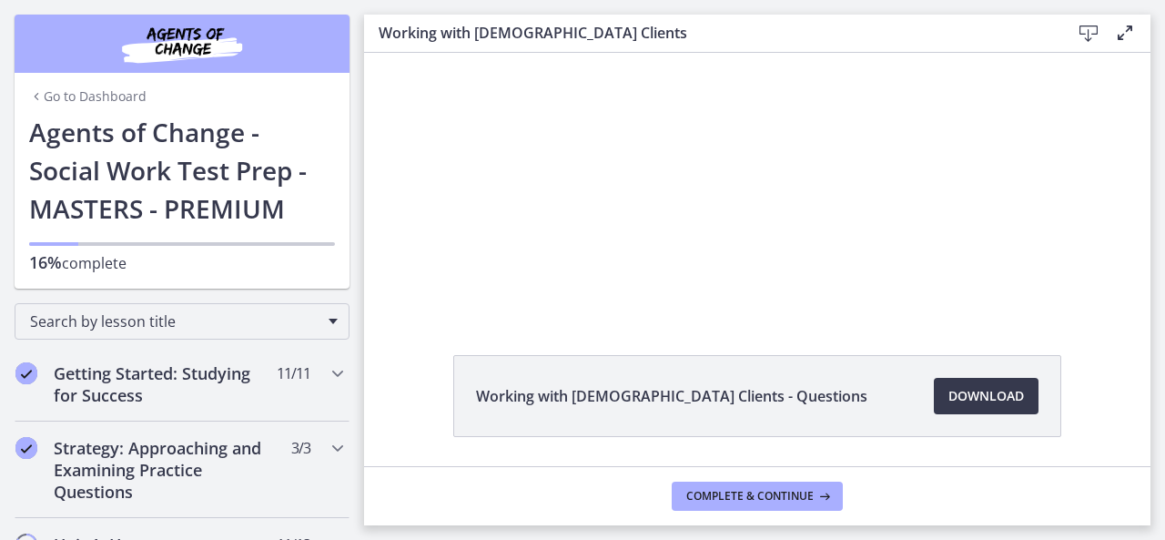
click at [124, 106] on div "Go to Dashboard" at bounding box center [182, 93] width 335 height 40
click at [117, 98] on link "Go to Dashboard" at bounding box center [87, 96] width 117 height 18
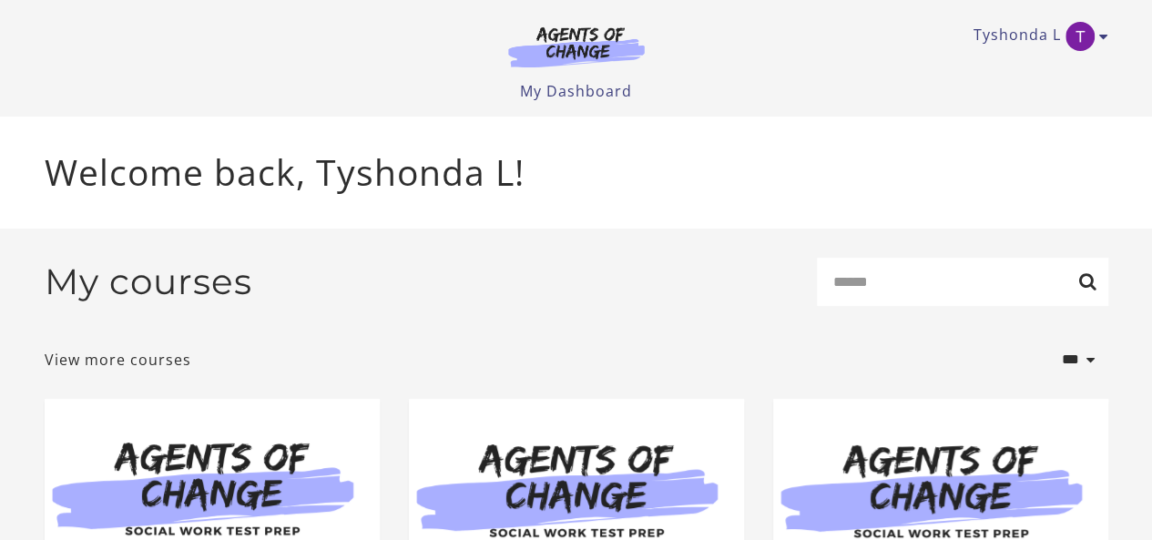
drag, startPoint x: 409, startPoint y: 259, endPoint x: 417, endPoint y: 214, distance: 46.2
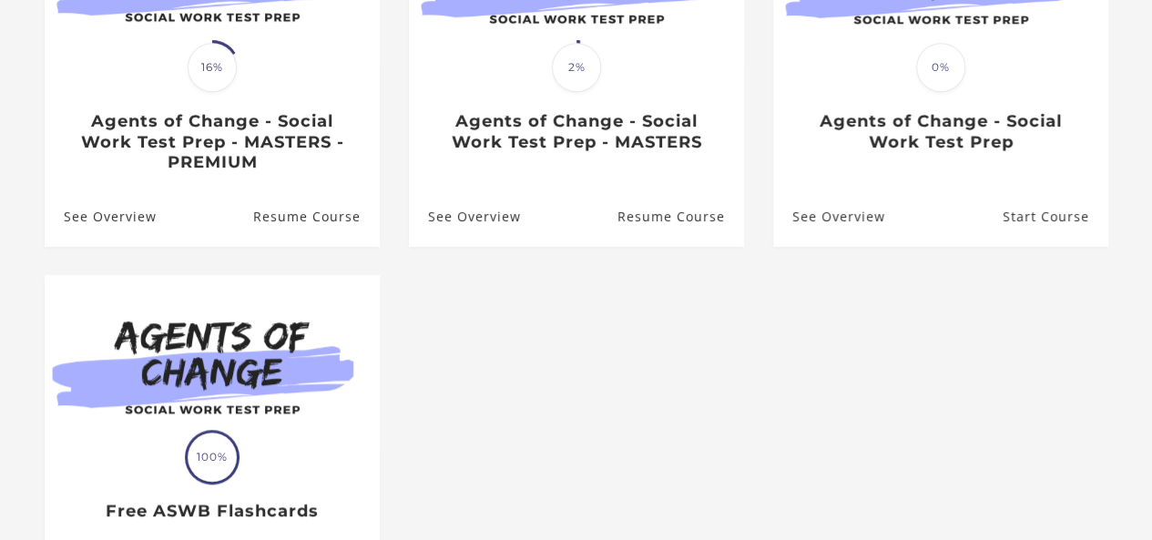
scroll to position [646, 0]
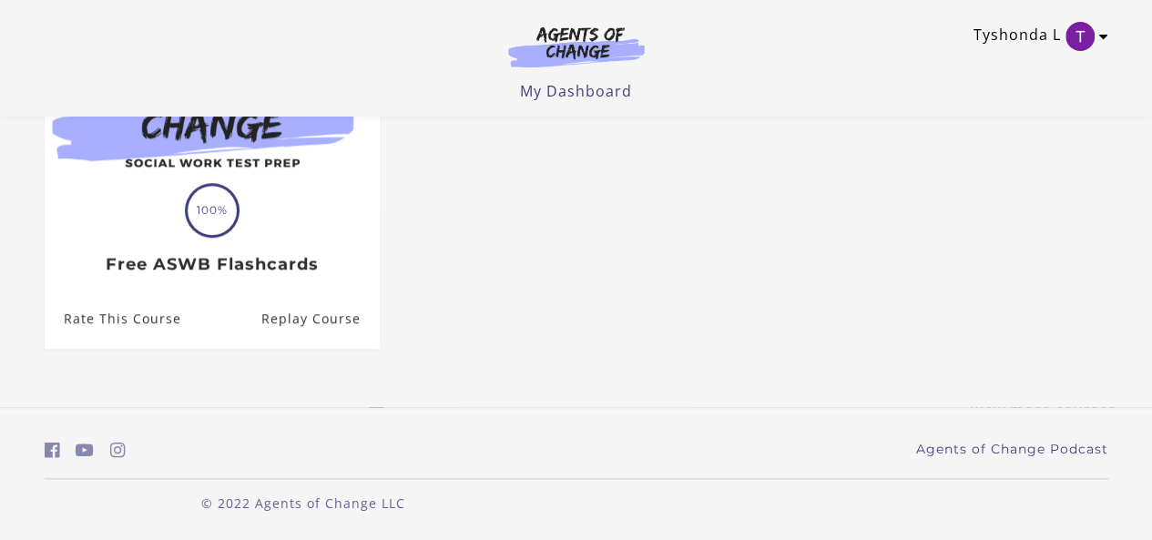
click at [1032, 38] on link "Tyshonda L" at bounding box center [1036, 36] width 126 height 29
